Goal: Task Accomplishment & Management: Manage account settings

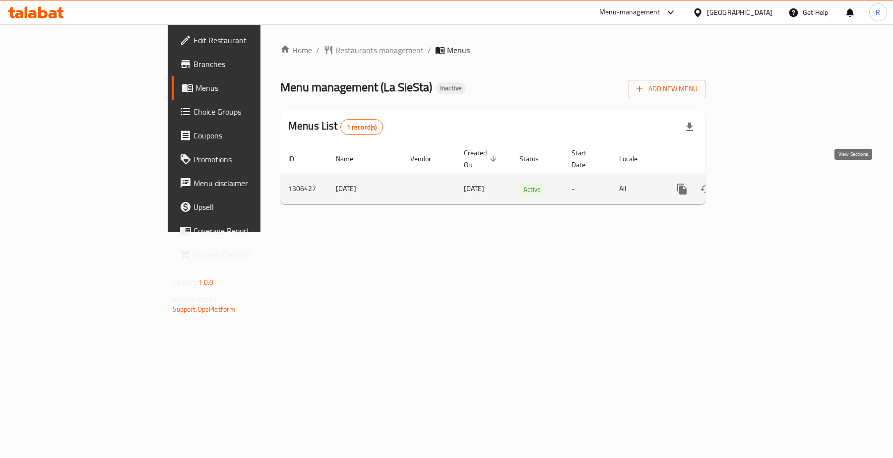
click at [758, 185] on icon "enhanced table" at bounding box center [753, 189] width 9 height 9
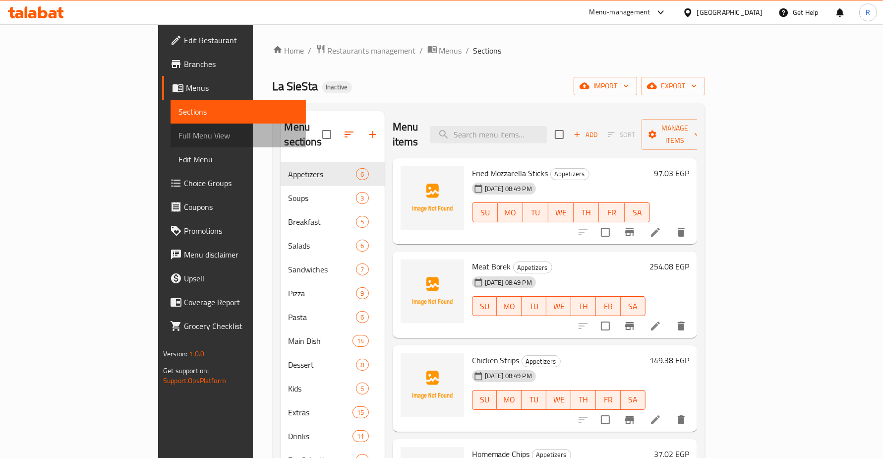
click at [179, 137] on span "Full Menu View" at bounding box center [238, 135] width 119 height 12
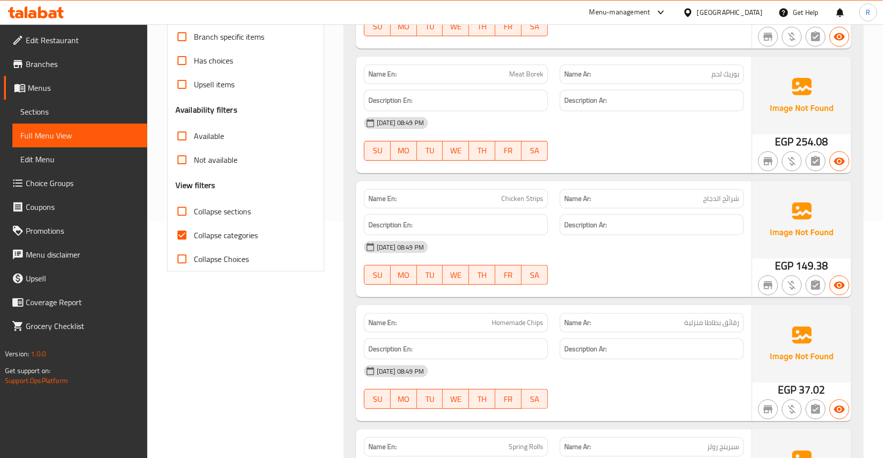
scroll to position [248, 0]
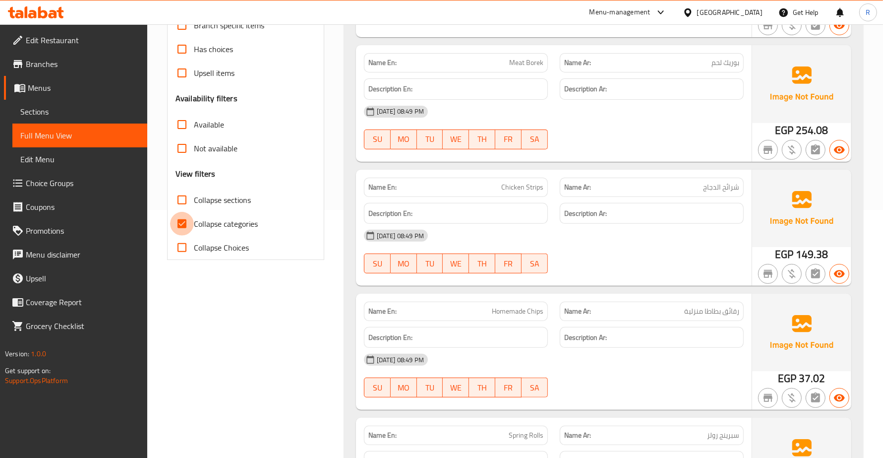
click at [182, 221] on input "Collapse categories" at bounding box center [182, 224] width 24 height 24
checkbox input "false"
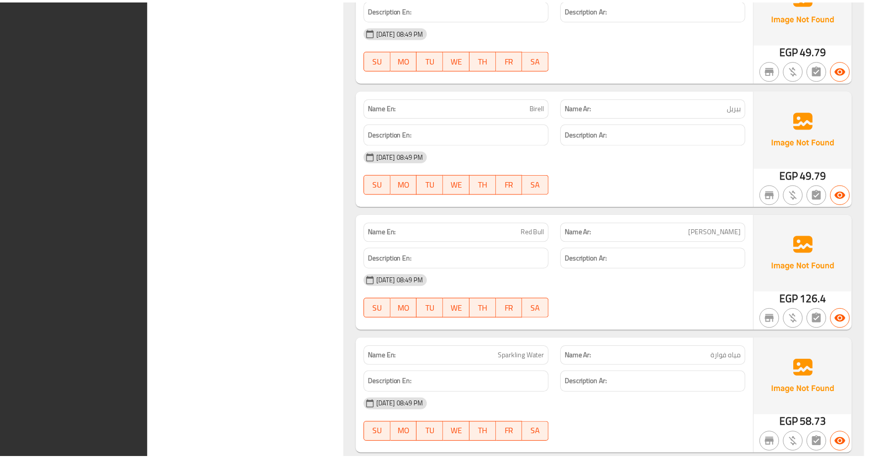
scroll to position [26330, 0]
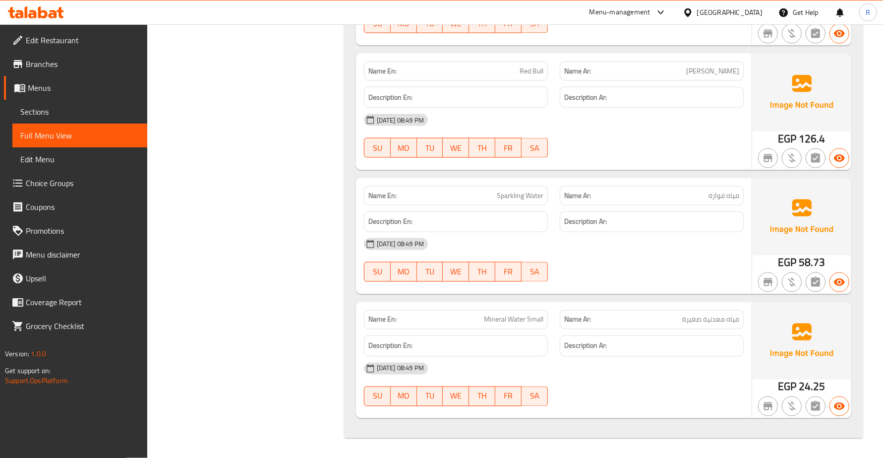
click at [61, 112] on span "Sections" at bounding box center [79, 112] width 119 height 12
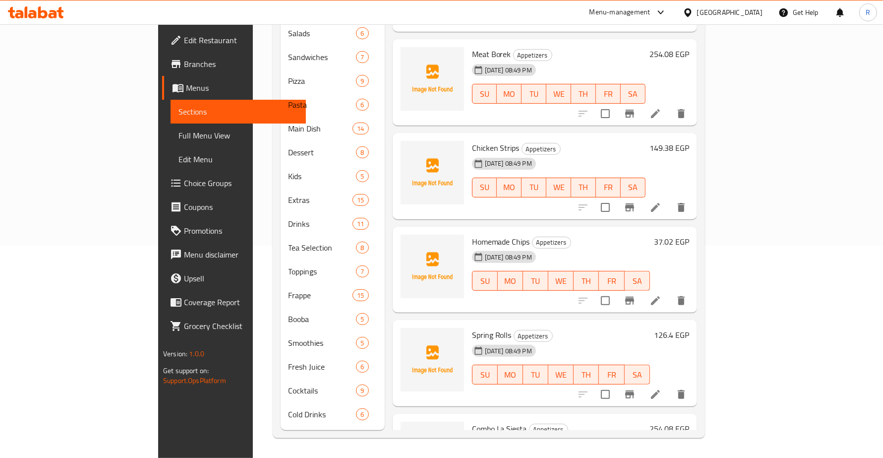
scroll to position [139, 0]
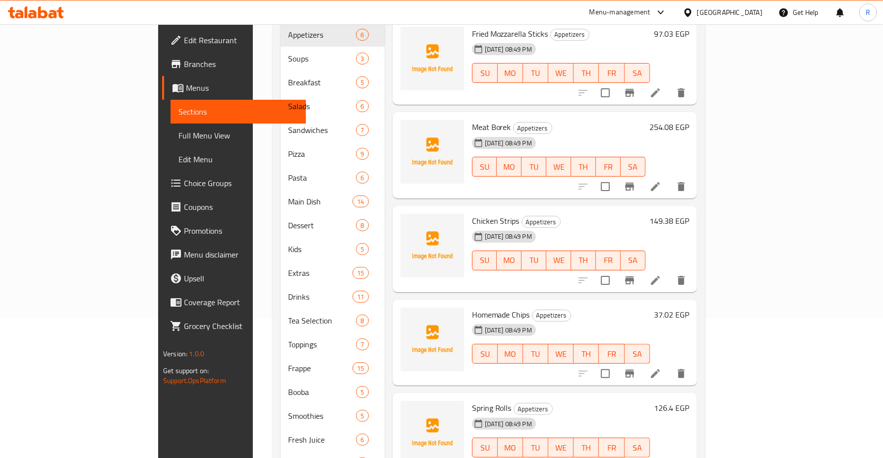
click at [186, 90] on span "Menus" at bounding box center [242, 88] width 112 height 12
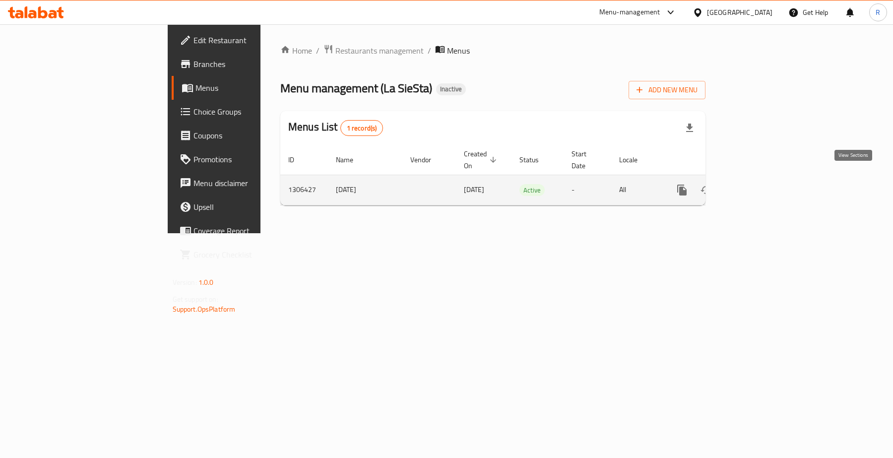
click at [765, 179] on link "enhanced table" at bounding box center [753, 190] width 24 height 24
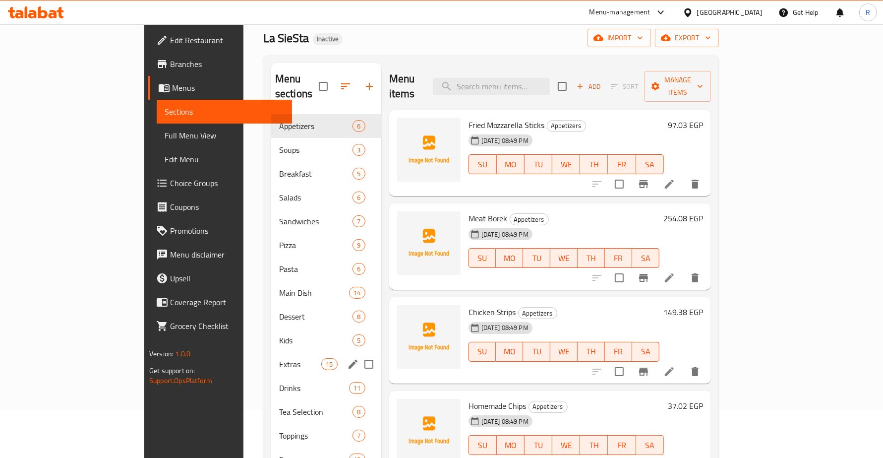
scroll to position [62, 0]
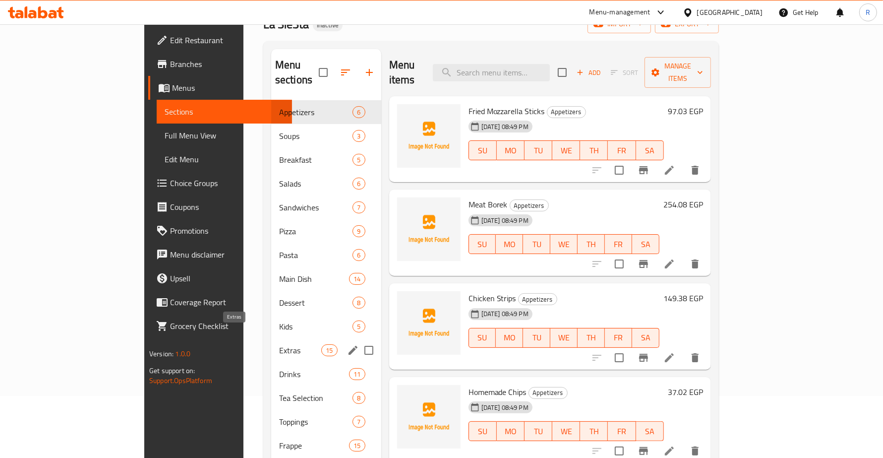
click at [271, 338] on div "Extras 15" at bounding box center [326, 350] width 110 height 24
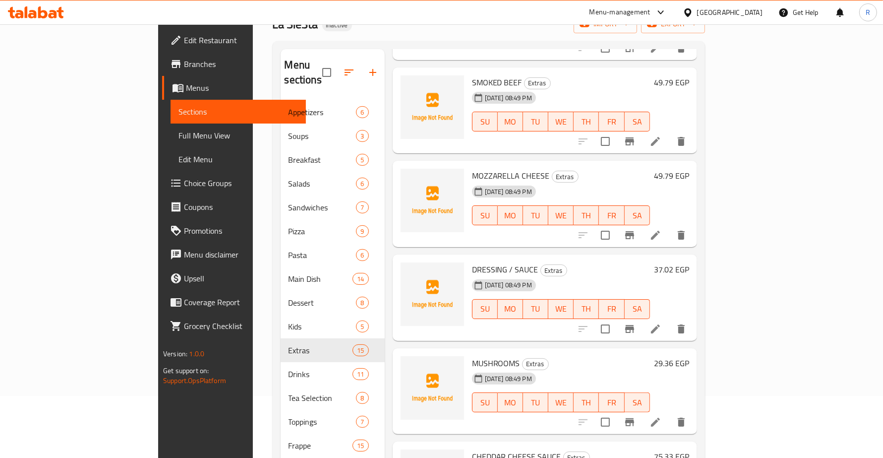
scroll to position [558, 0]
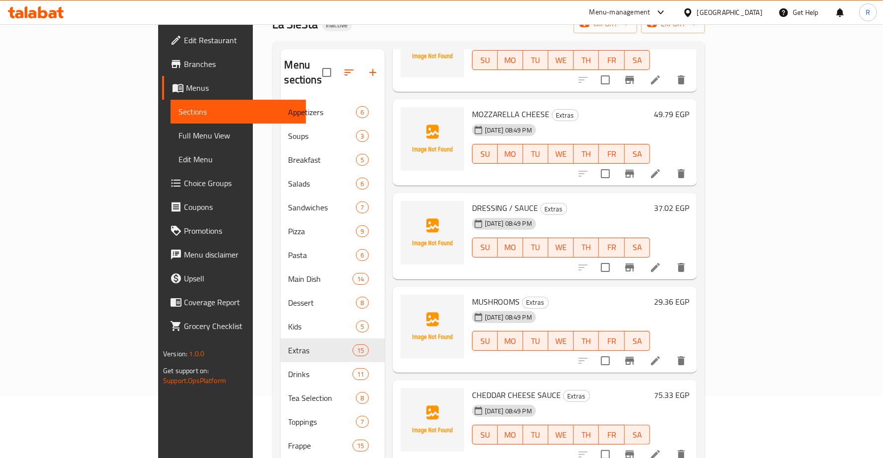
click at [751, 10] on div "Egypt" at bounding box center [729, 12] width 65 height 11
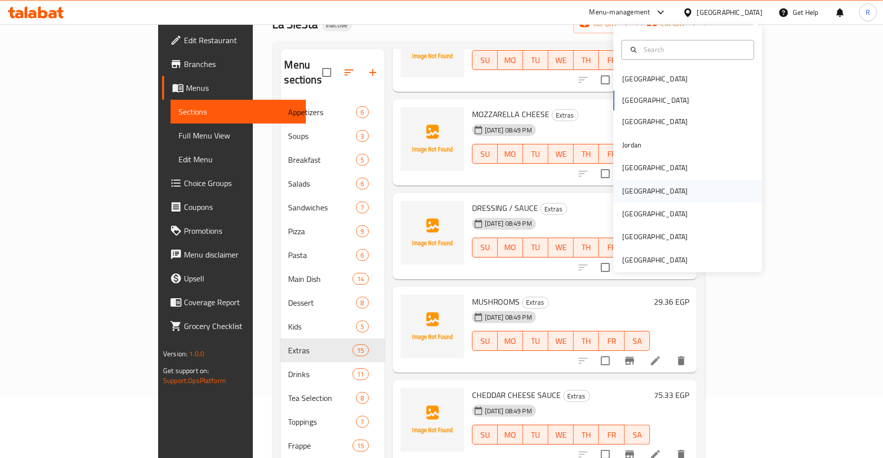
click at [635, 189] on div "[GEOGRAPHIC_DATA]" at bounding box center [655, 191] width 81 height 23
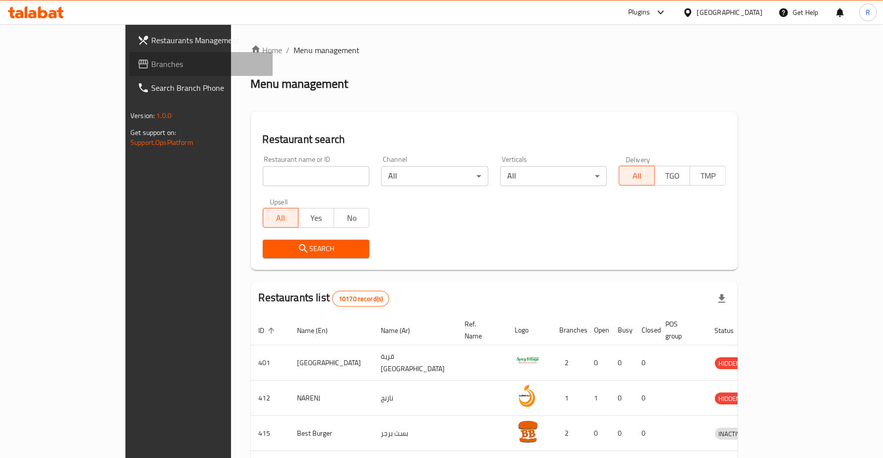
click at [151, 62] on span "Branches" at bounding box center [208, 64] width 114 height 12
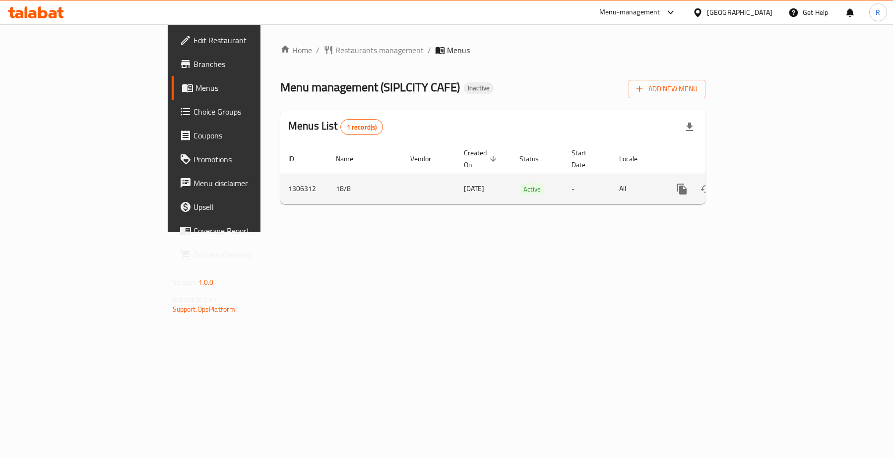
click at [758, 185] on icon "enhanced table" at bounding box center [753, 189] width 9 height 9
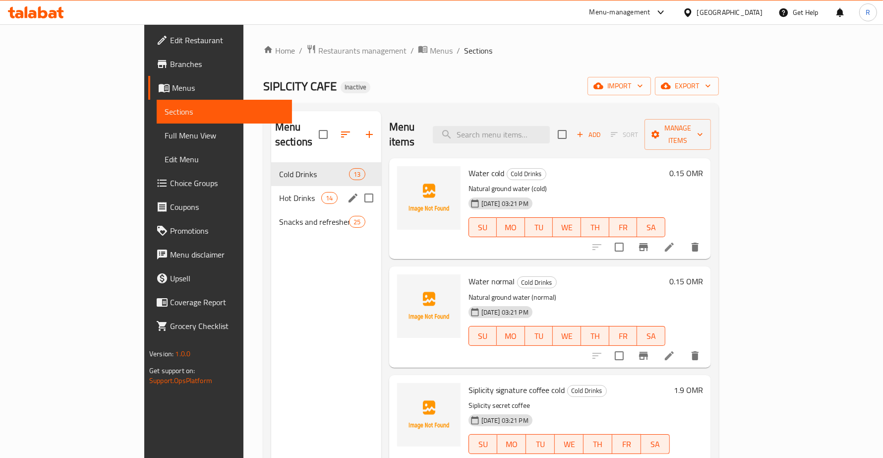
click at [271, 186] on div "Hot Drinks 14" at bounding box center [326, 198] width 110 height 24
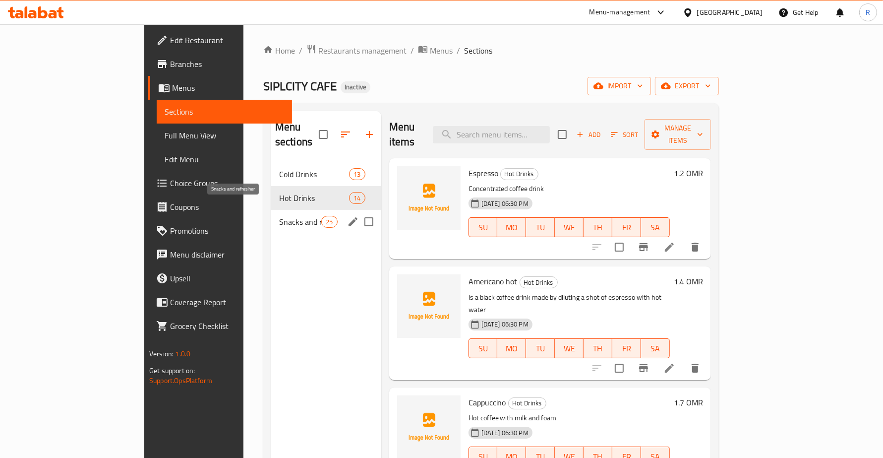
click at [279, 216] on span "Snacks and refresher" at bounding box center [300, 222] width 42 height 12
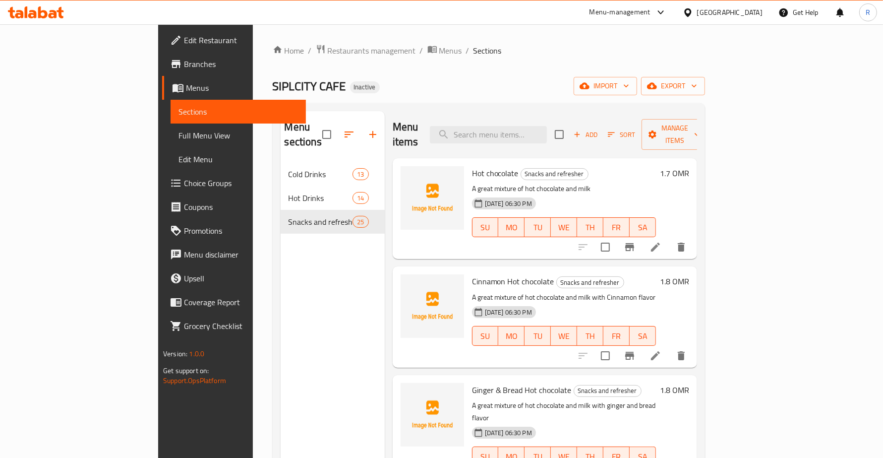
click at [670, 238] on li at bounding box center [656, 247] width 28 height 18
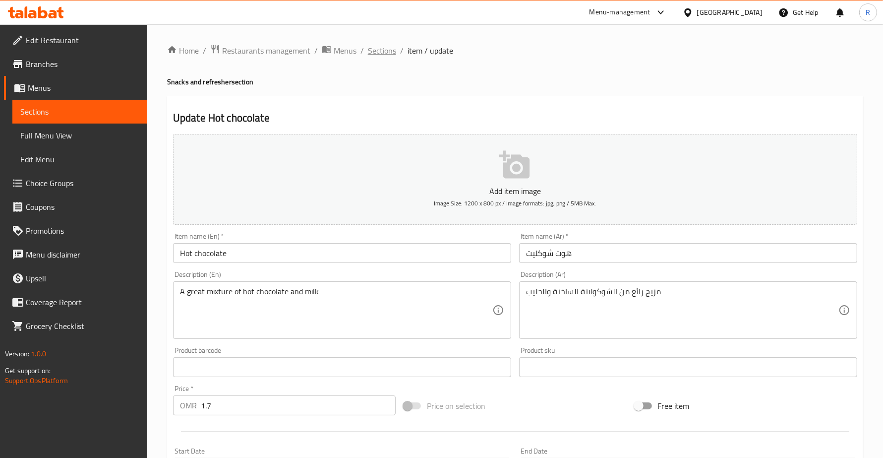
click at [372, 47] on span "Sections" at bounding box center [382, 51] width 28 height 12
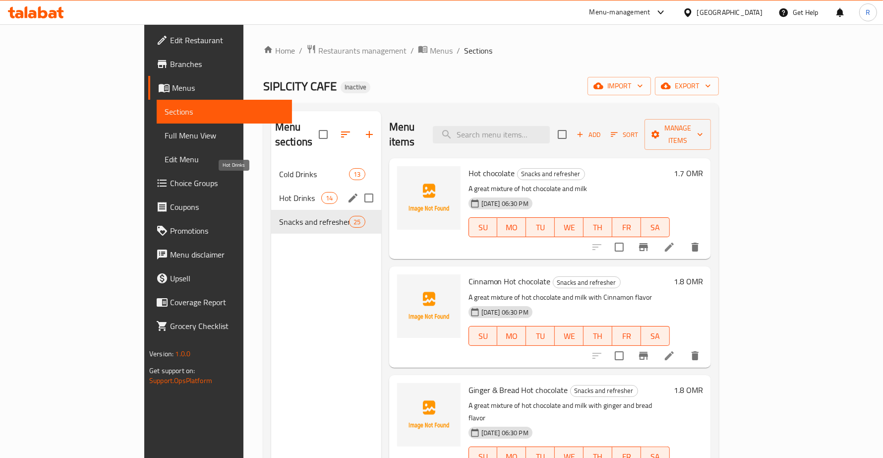
click at [279, 192] on span "Hot Drinks" at bounding box center [300, 198] width 42 height 12
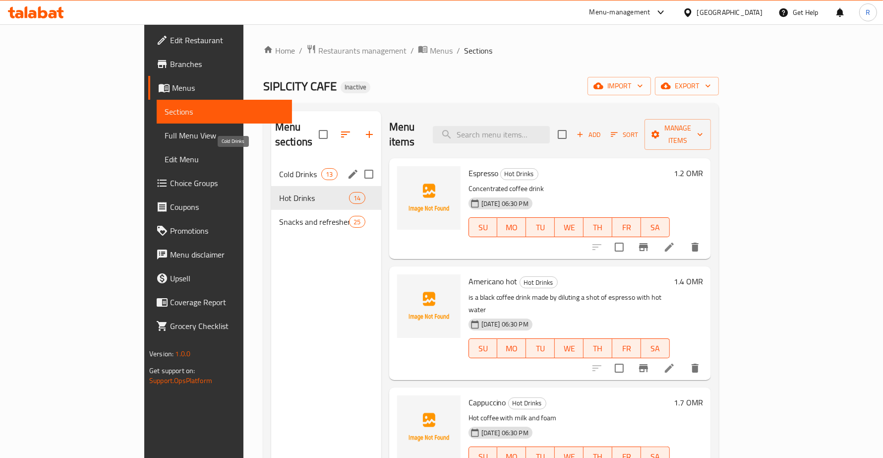
click at [279, 168] on span "Cold Drinks" at bounding box center [300, 174] width 42 height 12
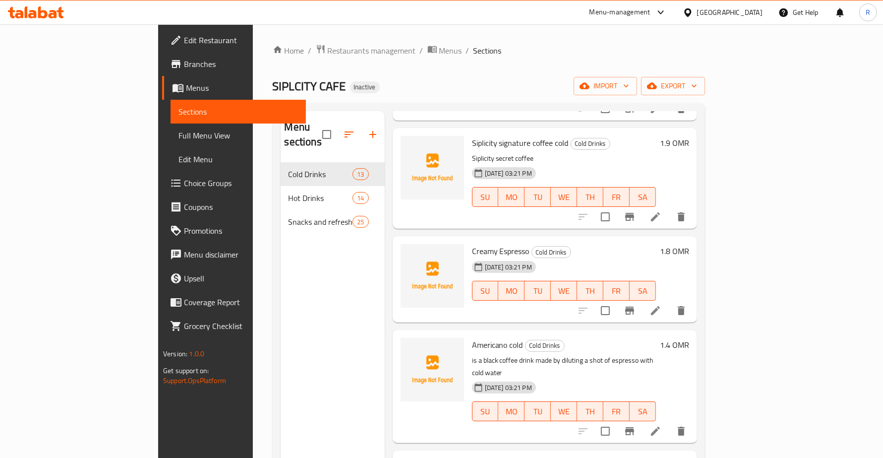
scroll to position [248, 0]
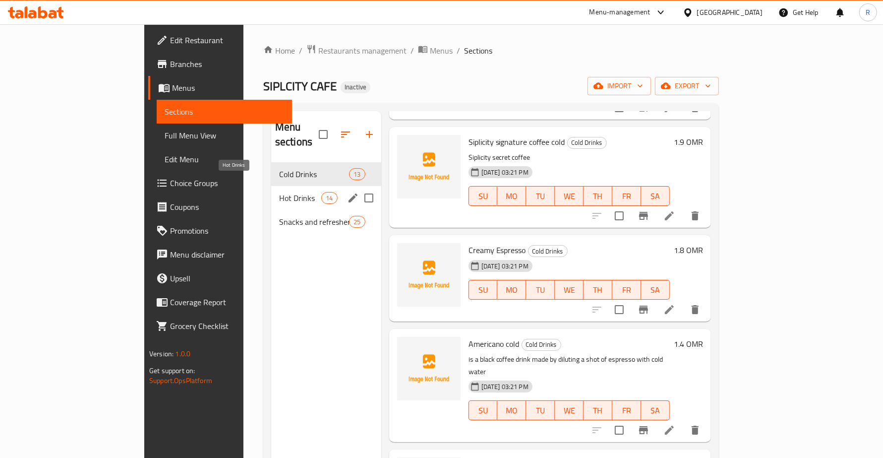
click at [279, 192] on span "Hot Drinks" at bounding box center [300, 198] width 42 height 12
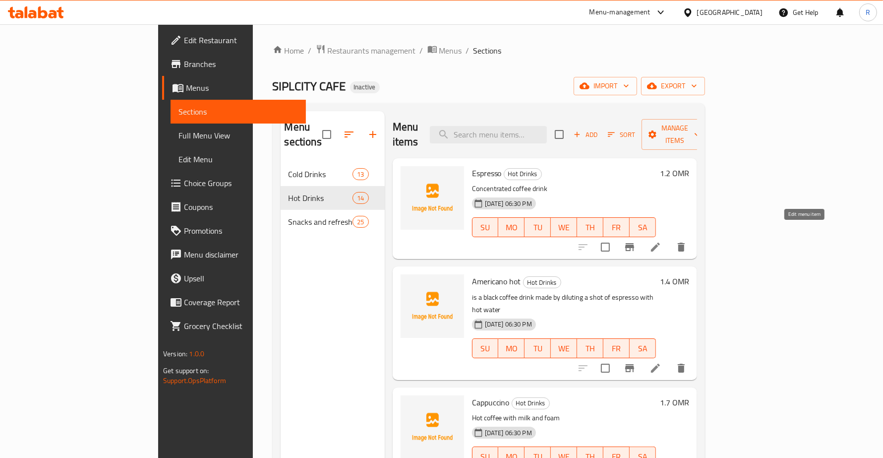
click at [662, 241] on icon at bounding box center [656, 247] width 12 height 12
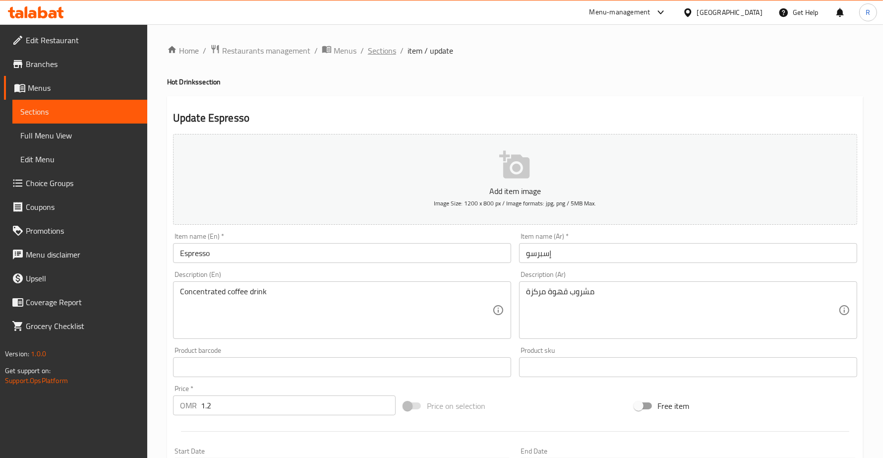
click at [392, 50] on span "Sections" at bounding box center [382, 51] width 28 height 12
